Goal: Information Seeking & Learning: Check status

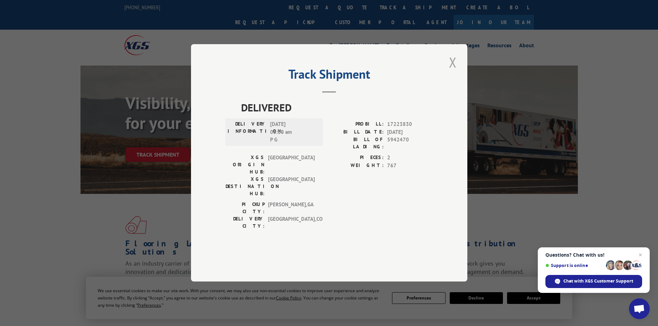
click at [450, 72] on button "Close modal" at bounding box center [453, 62] width 12 height 19
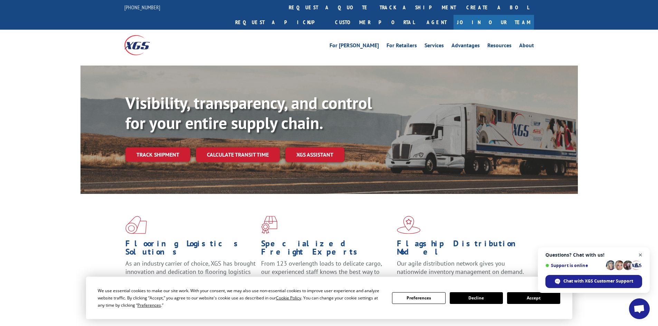
click at [640, 253] on span "Open chat" at bounding box center [640, 255] width 9 height 9
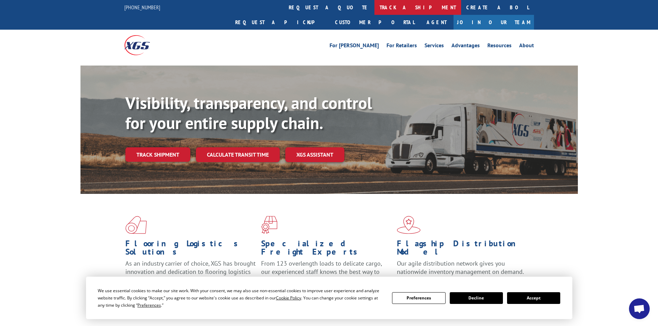
click at [374, 4] on link "track a shipment" at bounding box center [417, 7] width 87 height 15
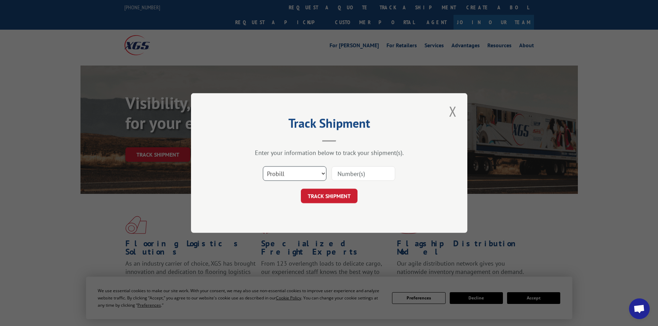
click at [292, 171] on select "Select category... Probill BOL PO" at bounding box center [295, 173] width 64 height 14
select select "bol"
click at [263, 166] on select "Select category... Probill BOL PO" at bounding box center [295, 173] width 64 height 14
click at [341, 173] on input at bounding box center [363, 173] width 64 height 14
paste input "5943803"
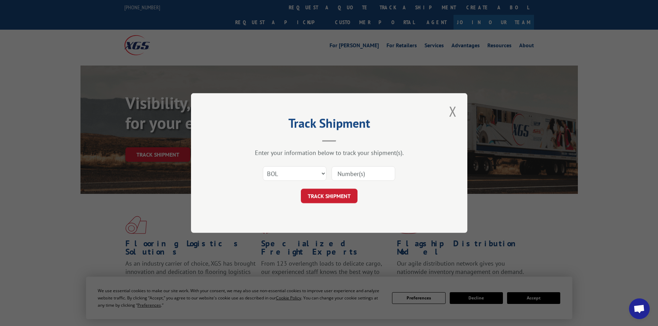
type input "5943803"
click button "TRACK SHIPMENT" at bounding box center [329, 196] width 57 height 14
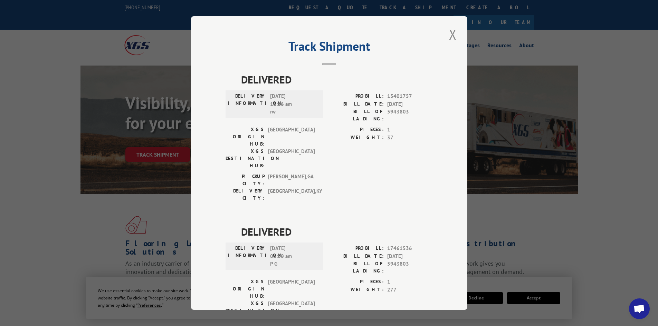
scroll to position [17, 0]
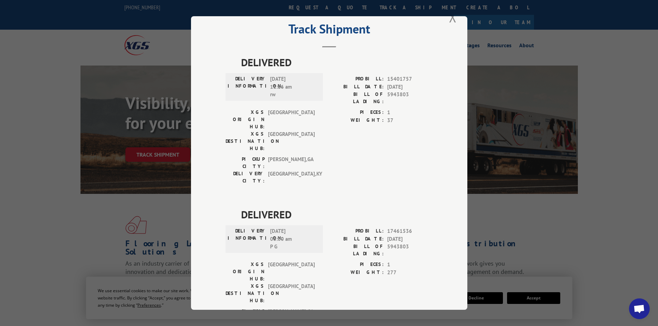
click at [451, 16] on div "Track Shipment DELIVERED DELIVERY INFORMATION: [DATE] 11:16 am rw PROBILL: 1540…" at bounding box center [329, 163] width 658 height 326
click at [449, 17] on button "Close modal" at bounding box center [453, 17] width 12 height 19
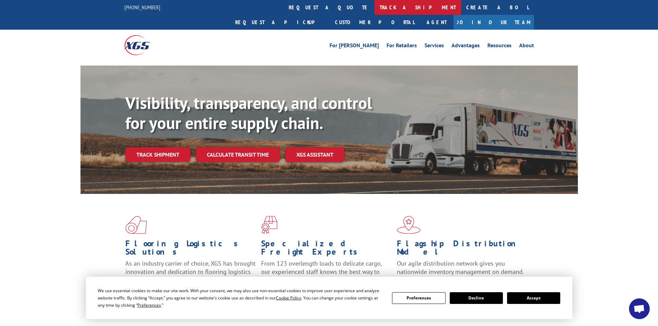
click at [374, 3] on link "track a shipment" at bounding box center [417, 7] width 87 height 15
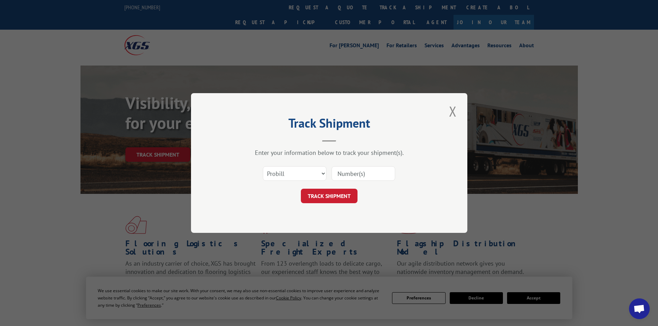
scroll to position [0, 0]
click at [309, 173] on select "Select category... Probill BOL PO" at bounding box center [295, 173] width 64 height 14
select select "bol"
click at [263, 166] on select "Select category... Probill BOL PO" at bounding box center [295, 173] width 64 height 14
click at [341, 168] on input at bounding box center [363, 173] width 64 height 14
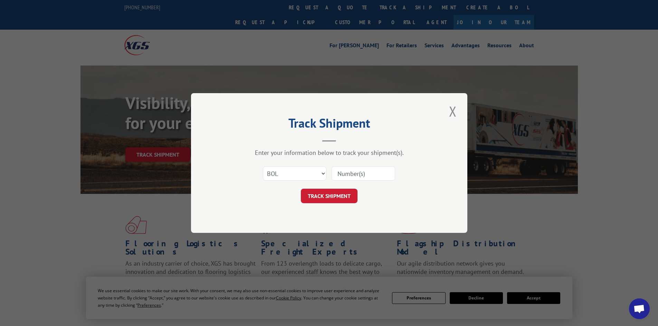
paste input "2401026"
type input "2401026"
click at [338, 196] on button "TRACK SHIPMENT" at bounding box center [329, 196] width 57 height 14
